Goal: Transaction & Acquisition: Purchase product/service

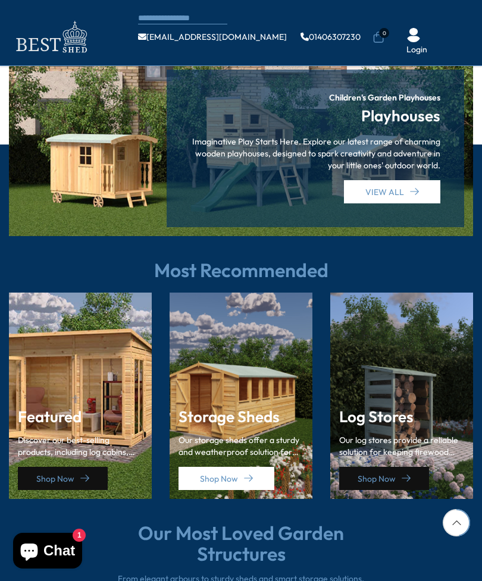
scroll to position [1302, 0]
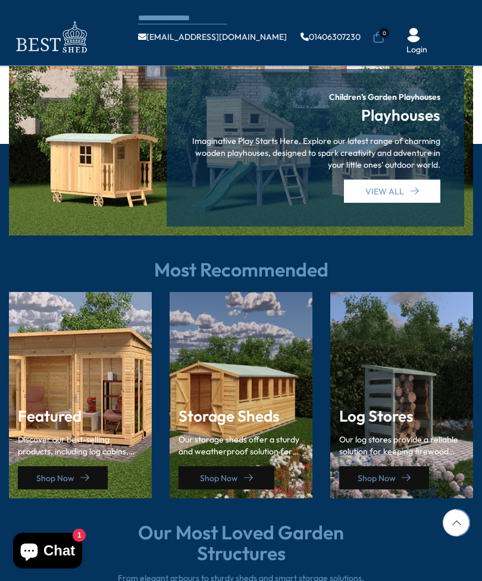
click at [253, 466] on link "Shop Now" at bounding box center [226, 477] width 96 height 23
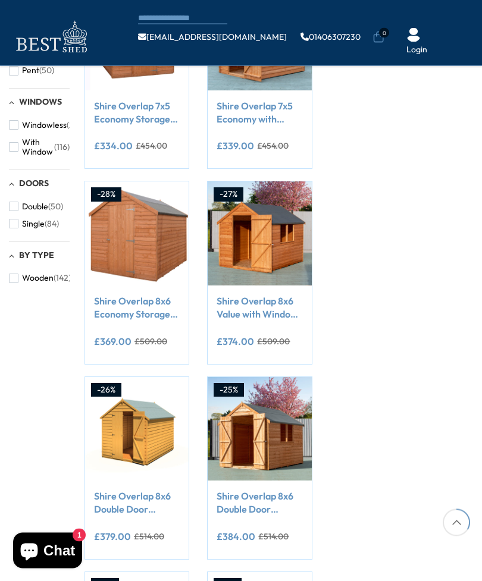
scroll to position [430, 0]
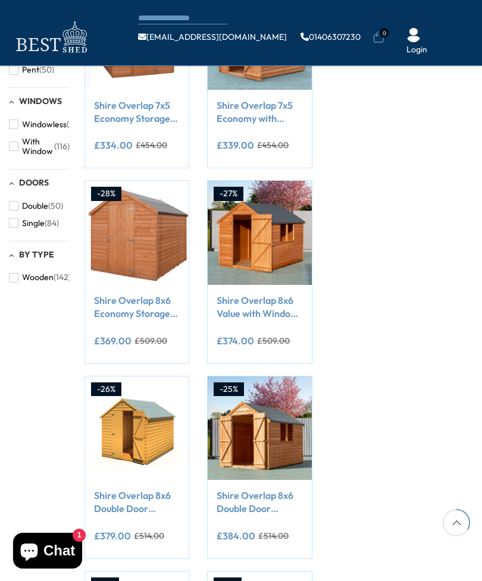
click at [264, 309] on link "Shire Overlap 8x6 Value with Window Storage Shed" at bounding box center [260, 307] width 86 height 27
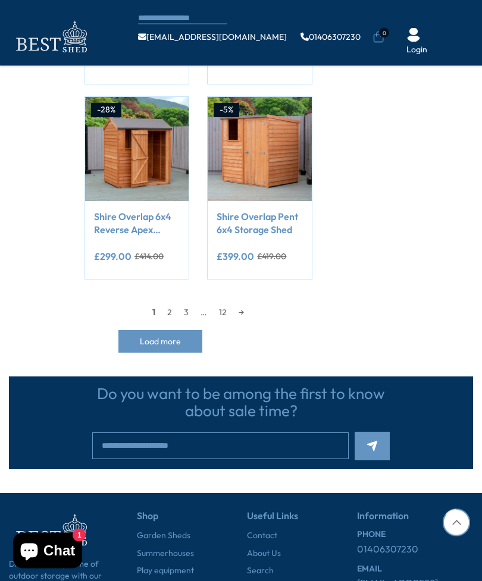
scroll to position [1104, 0]
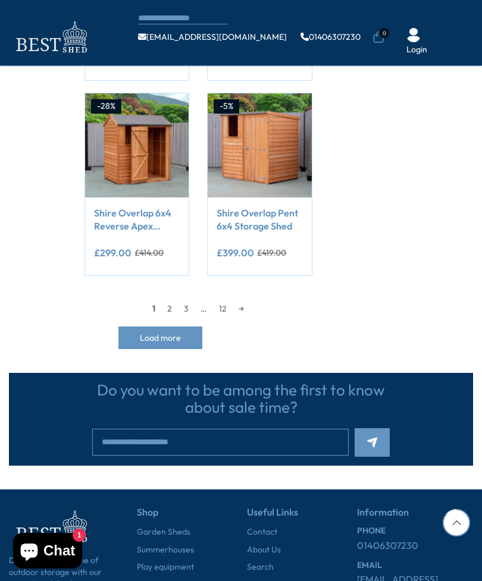
click at [244, 306] on link "→" at bounding box center [241, 309] width 17 height 18
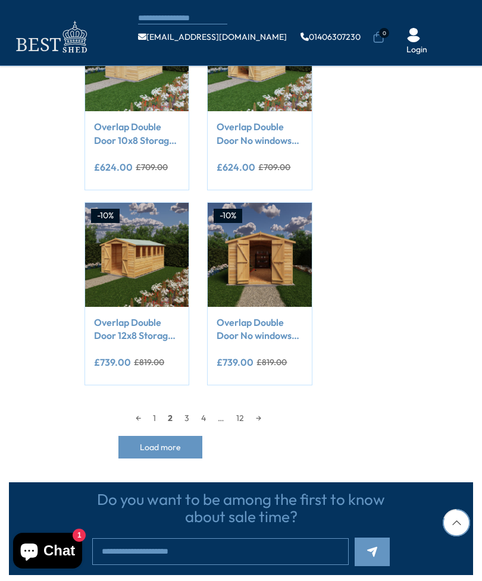
scroll to position [1026, 0]
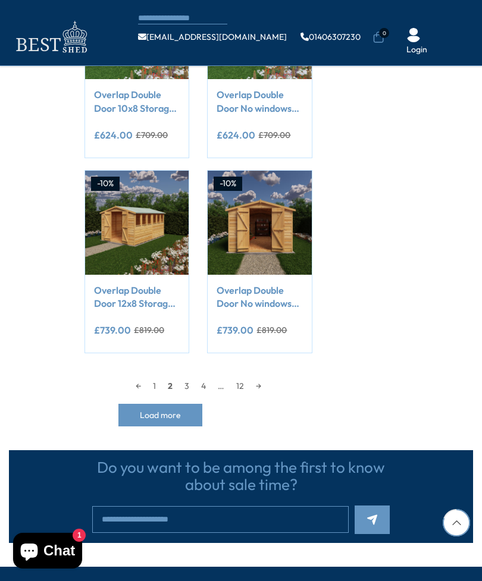
click at [267, 381] on link "→" at bounding box center [258, 386] width 17 height 18
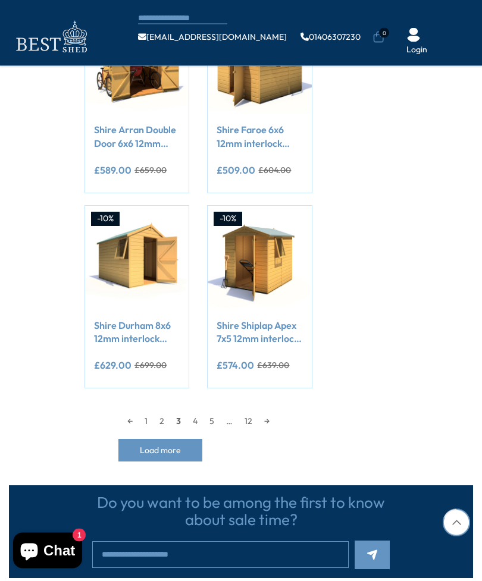
scroll to position [1082, 0]
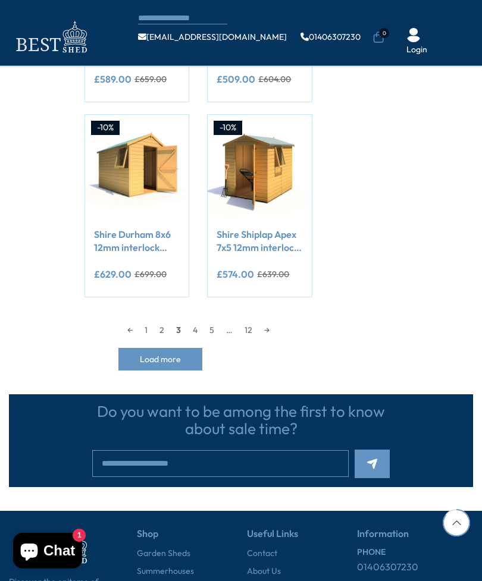
click at [269, 331] on link "→" at bounding box center [266, 330] width 17 height 18
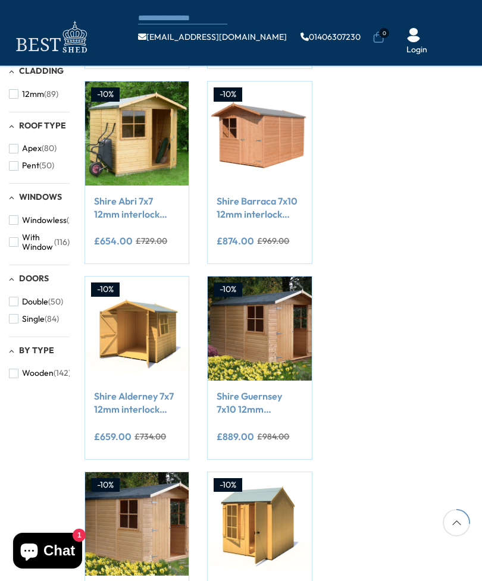
scroll to position [335, 0]
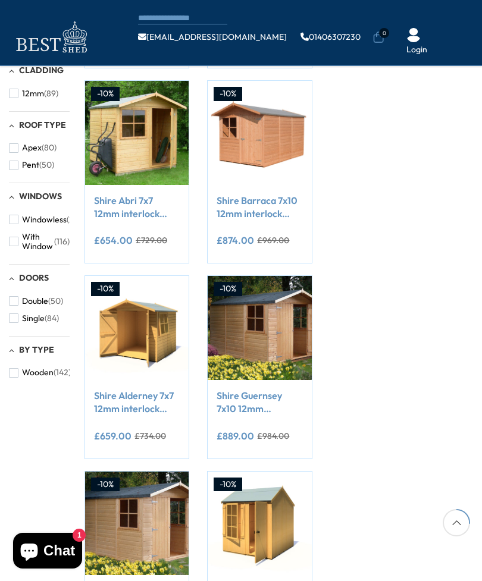
click at [252, 406] on link "Shire Guernsey 7x10 12mm interlock Clad wooden Shed" at bounding box center [260, 402] width 86 height 27
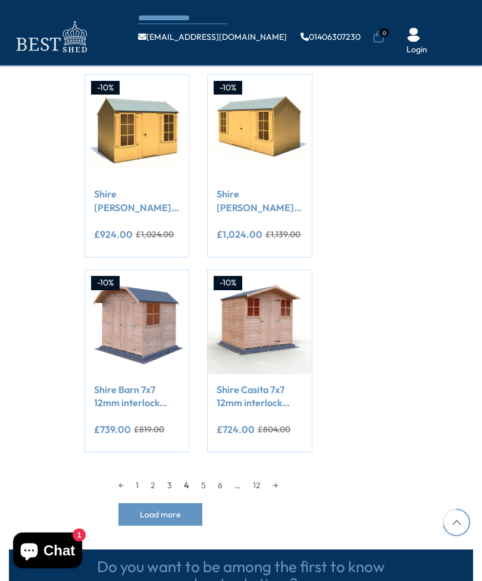
scroll to position [954, 0]
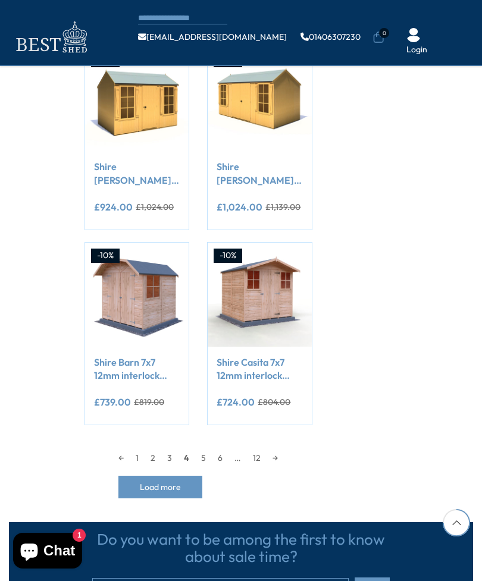
click at [281, 455] on link "→" at bounding box center [275, 458] width 17 height 18
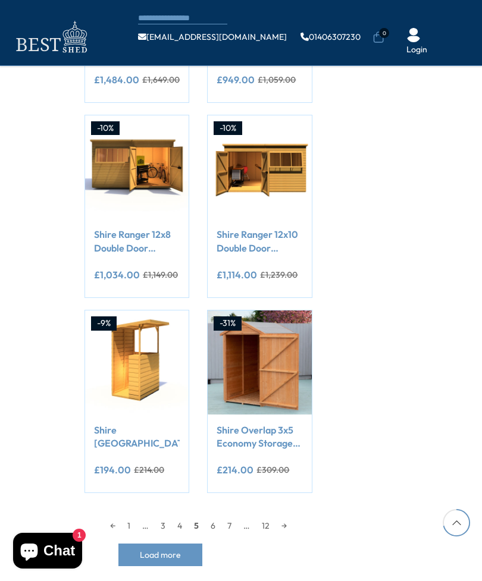
scroll to position [916, 0]
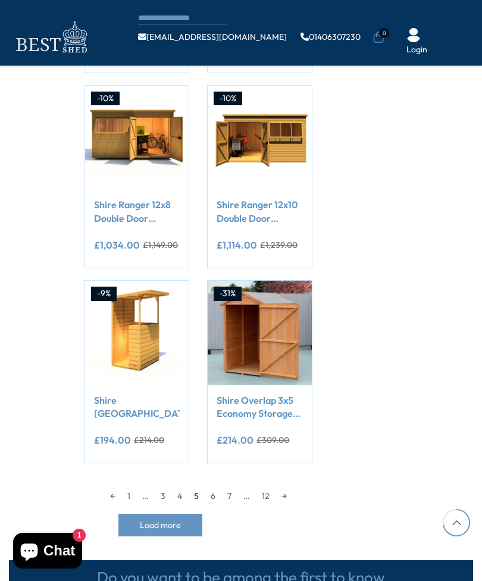
click at [289, 493] on link "→" at bounding box center [283, 496] width 17 height 18
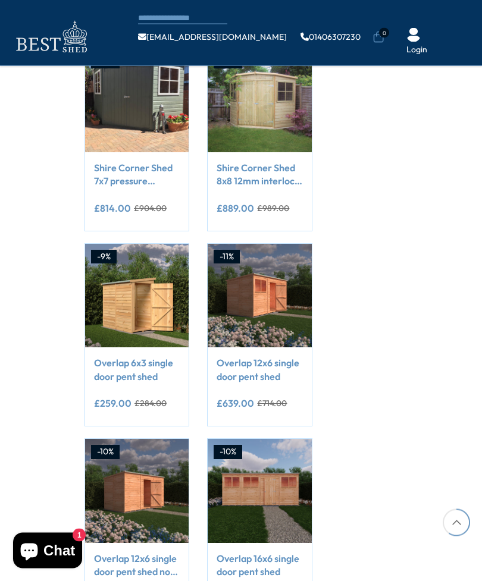
scroll to position [758, 0]
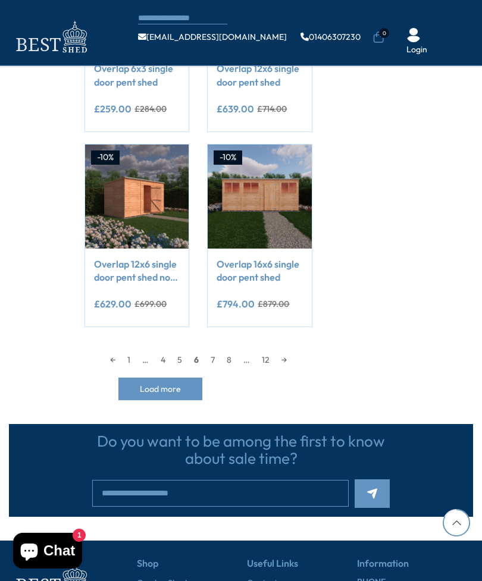
click at [293, 365] on link "→" at bounding box center [283, 360] width 17 height 18
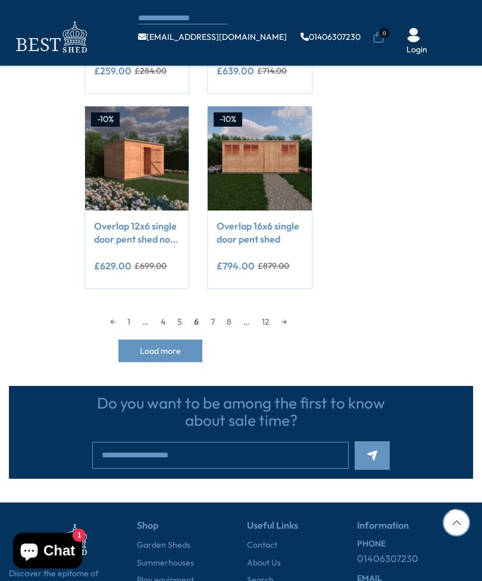
scroll to position [1137, 0]
